Goal: Information Seeking & Learning: Understand process/instructions

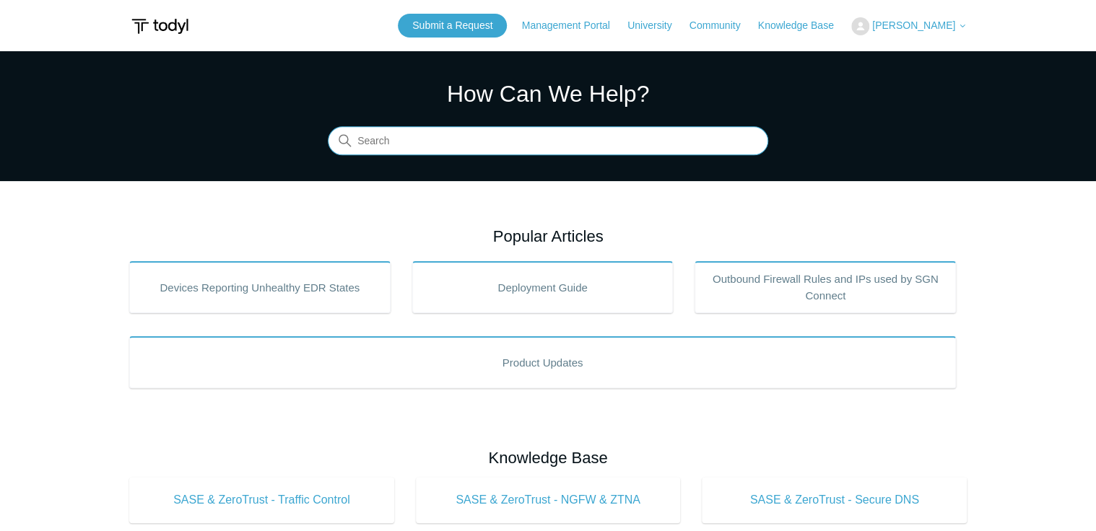
click at [518, 139] on input "Search" at bounding box center [548, 141] width 440 height 29
type input "uninstall"
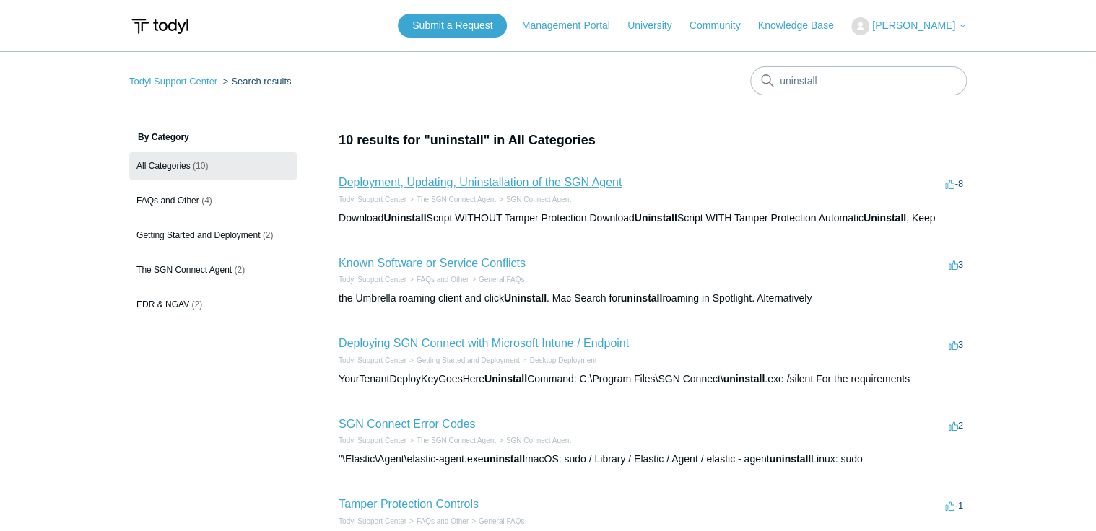
click at [467, 179] on link "Deployment, Updating, Uninstallation of the SGN Agent" at bounding box center [480, 182] width 283 height 12
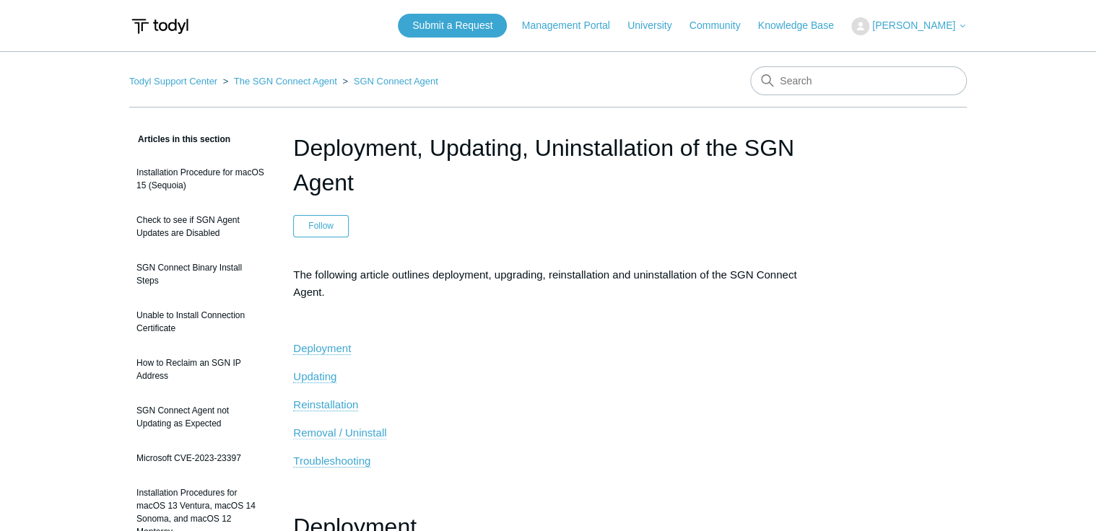
click at [344, 432] on span "Removal / Uninstall" at bounding box center [339, 433] width 93 height 12
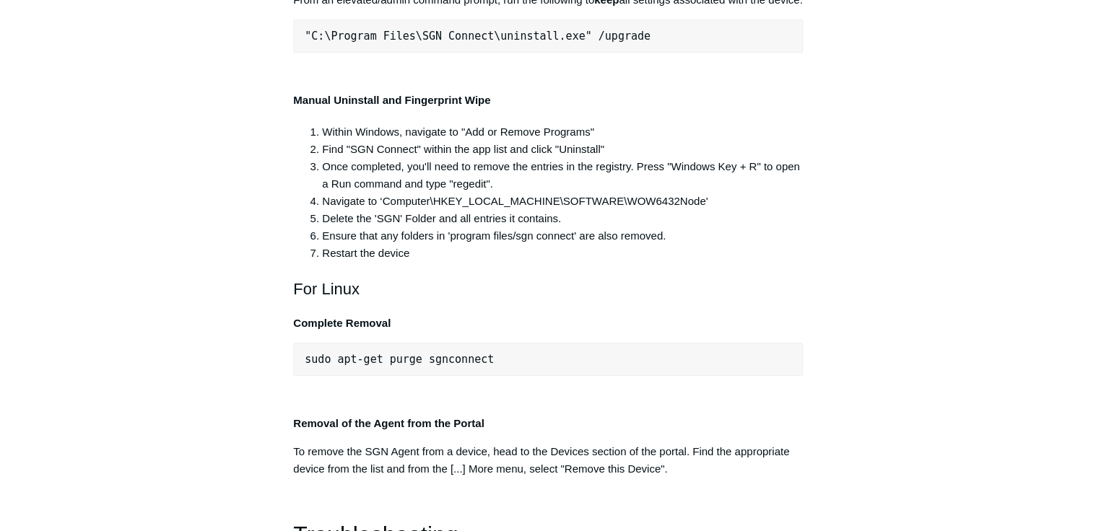
scroll to position [2909, 0]
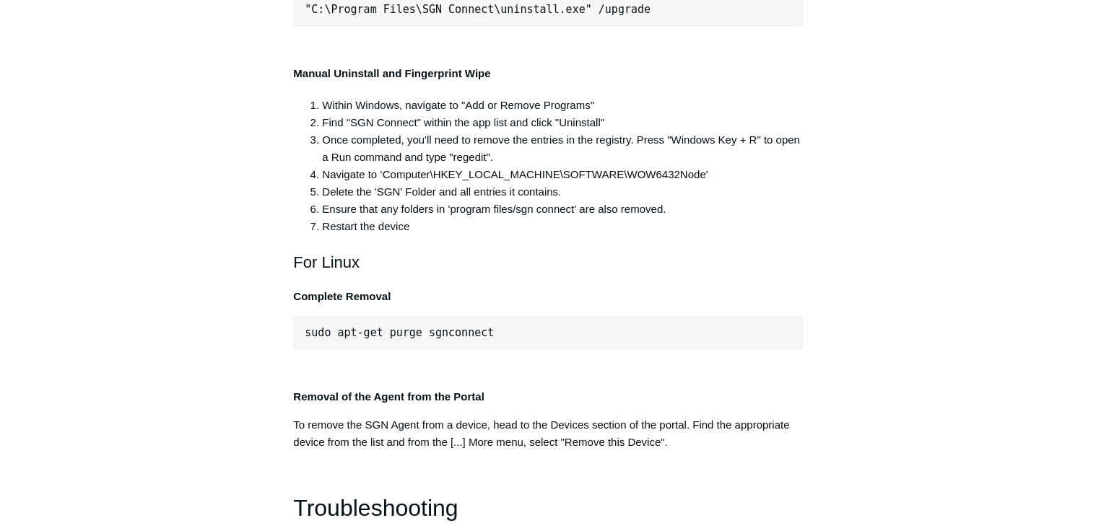
drag, startPoint x: 586, startPoint y: 203, endPoint x: 293, endPoint y: 201, distance: 293.1
copy span ""C:\Program Files\SGN Connect\uninstall.exe""
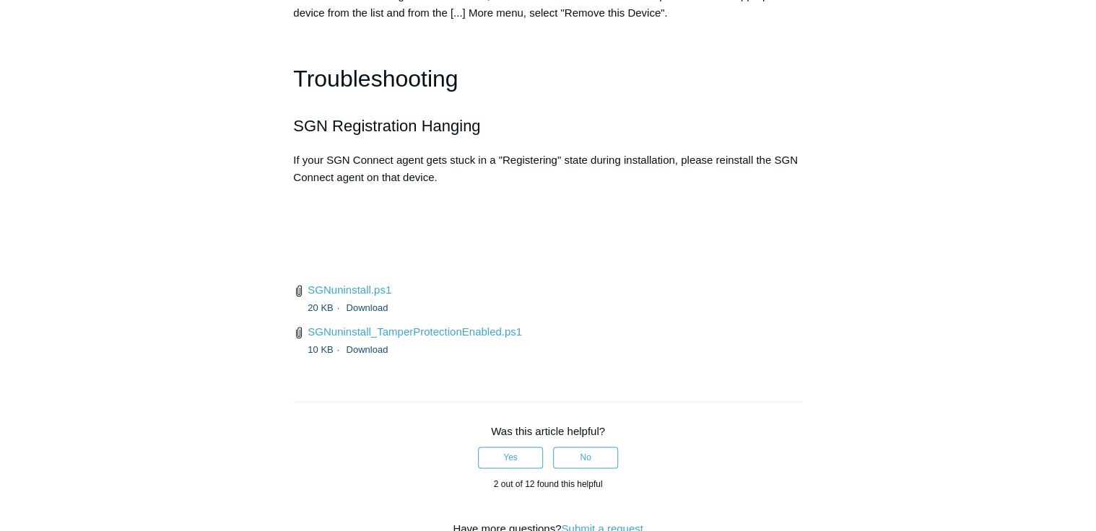
scroll to position [3371, 0]
